Goal: Entertainment & Leisure: Consume media (video, audio)

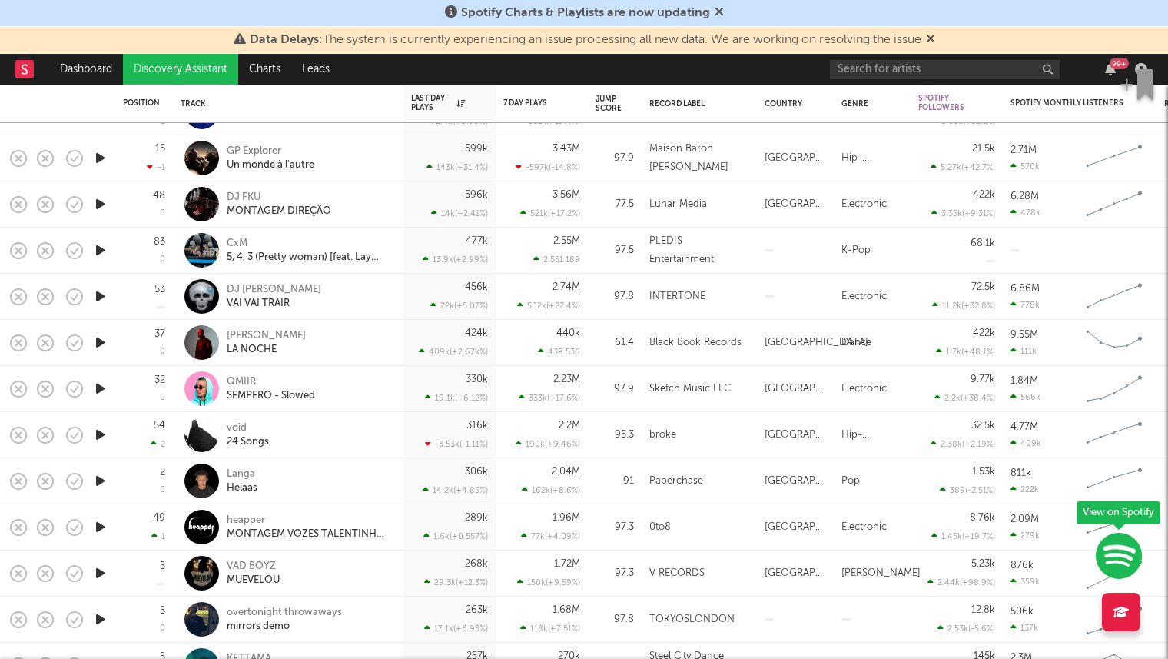
click at [105, 347] on icon "button" at bounding box center [100, 342] width 16 height 19
